Goal: Transaction & Acquisition: Subscribe to service/newsletter

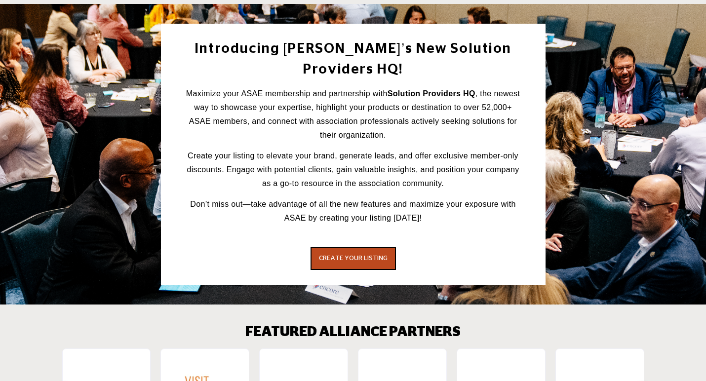
scroll to position [1213, 0]
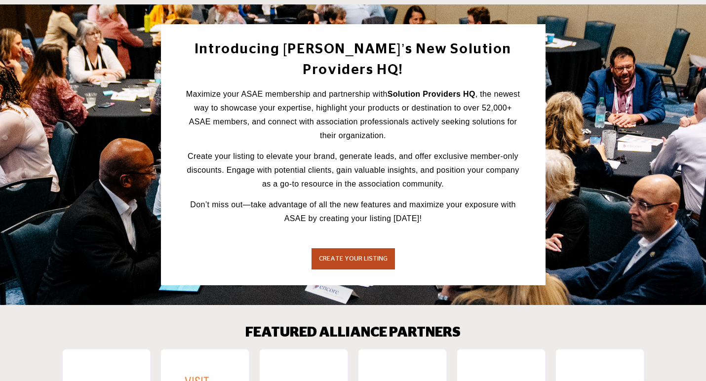
click at [327, 256] on span "CREATE YOUR LISTING" at bounding box center [353, 259] width 69 height 6
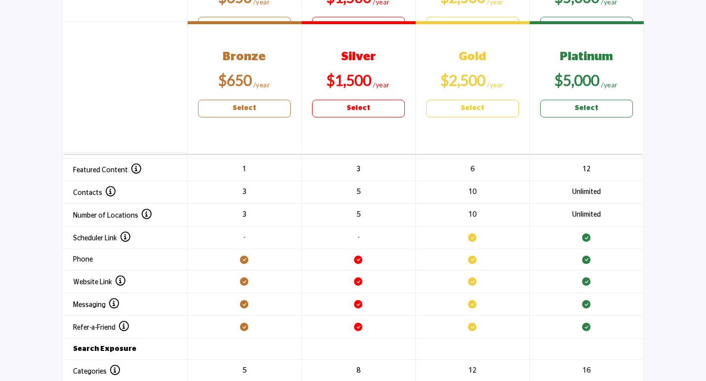
scroll to position [1113, 0]
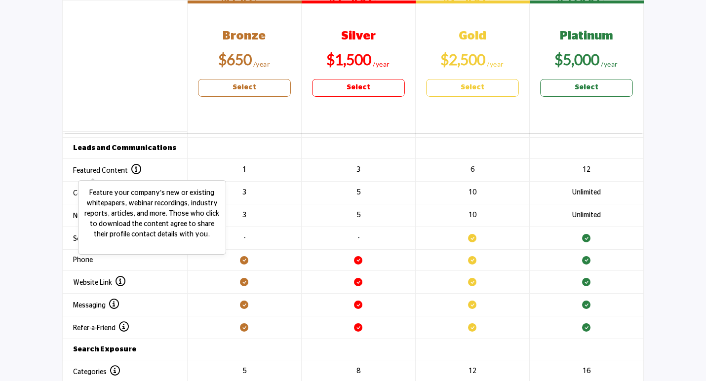
click at [131, 166] on icon at bounding box center [136, 169] width 10 height 10
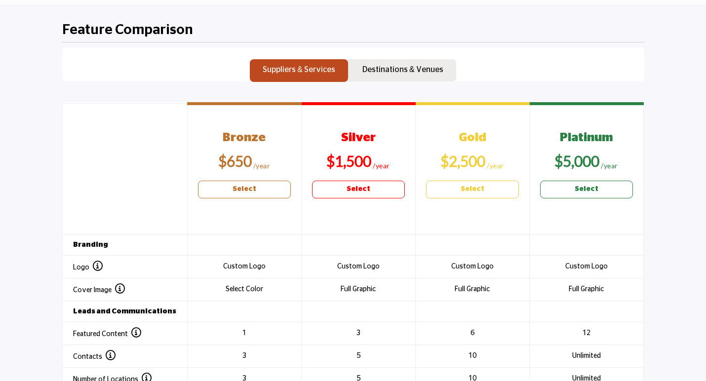
scroll to position [951, 0]
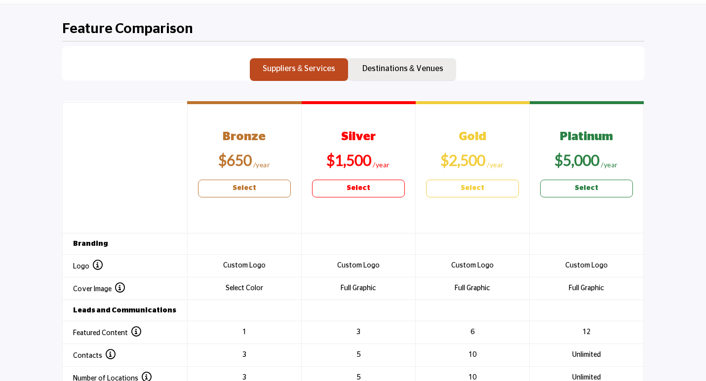
click at [401, 68] on p "Destinations & Venues" at bounding box center [402, 69] width 81 height 12
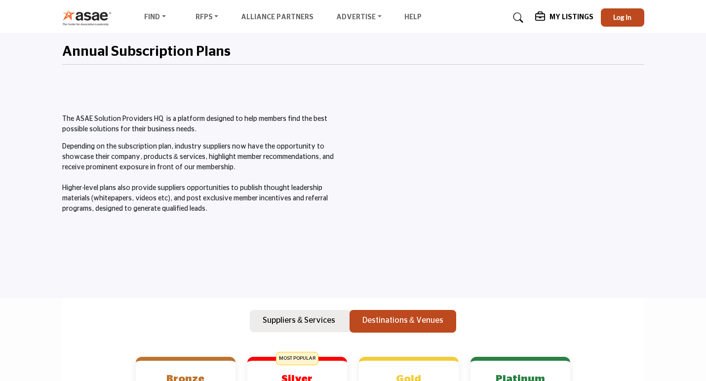
scroll to position [26, 0]
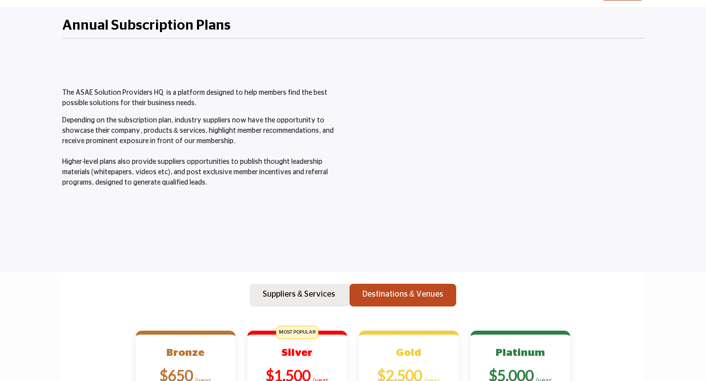
click at [306, 287] on button "Suppliers & Services" at bounding box center [299, 295] width 98 height 23
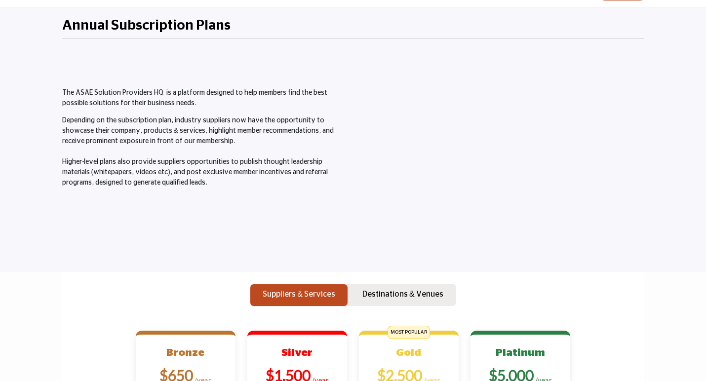
click at [294, 288] on p "Suppliers & Services" at bounding box center [299, 294] width 73 height 12
